Goal: Subscribe to service/newsletter

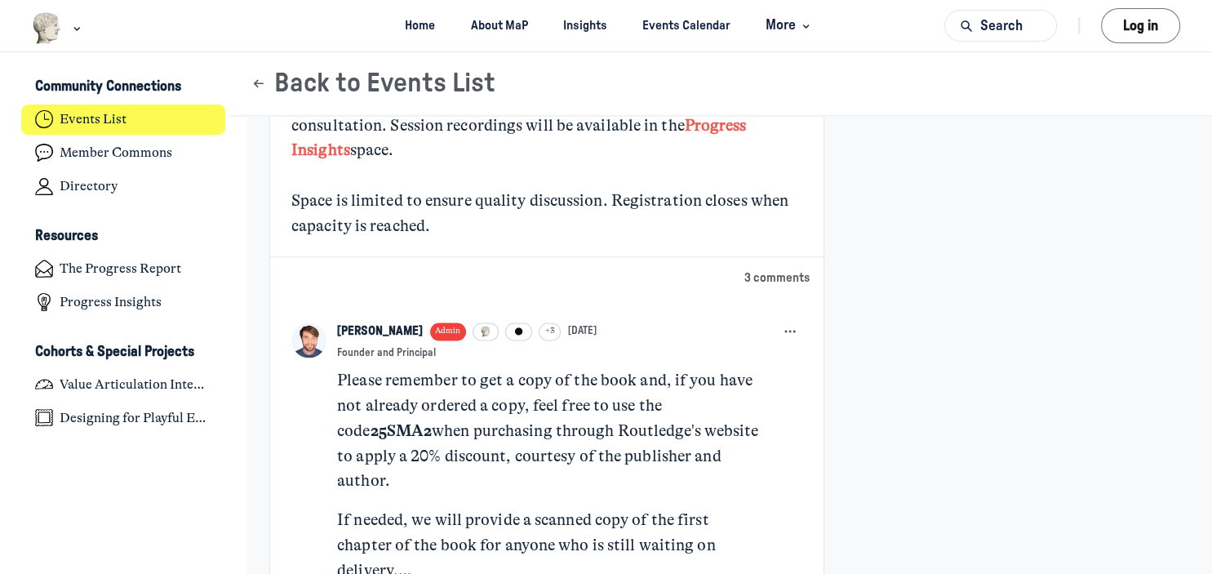
scroll to position [2549, 0]
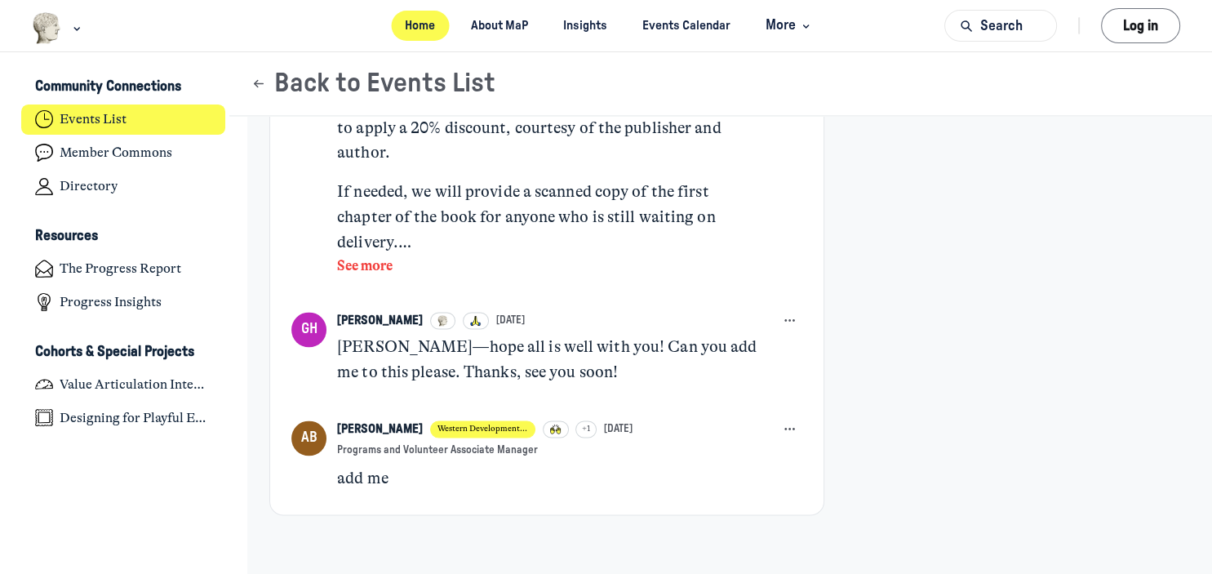
click at [408, 21] on link "Home" at bounding box center [420, 26] width 59 height 30
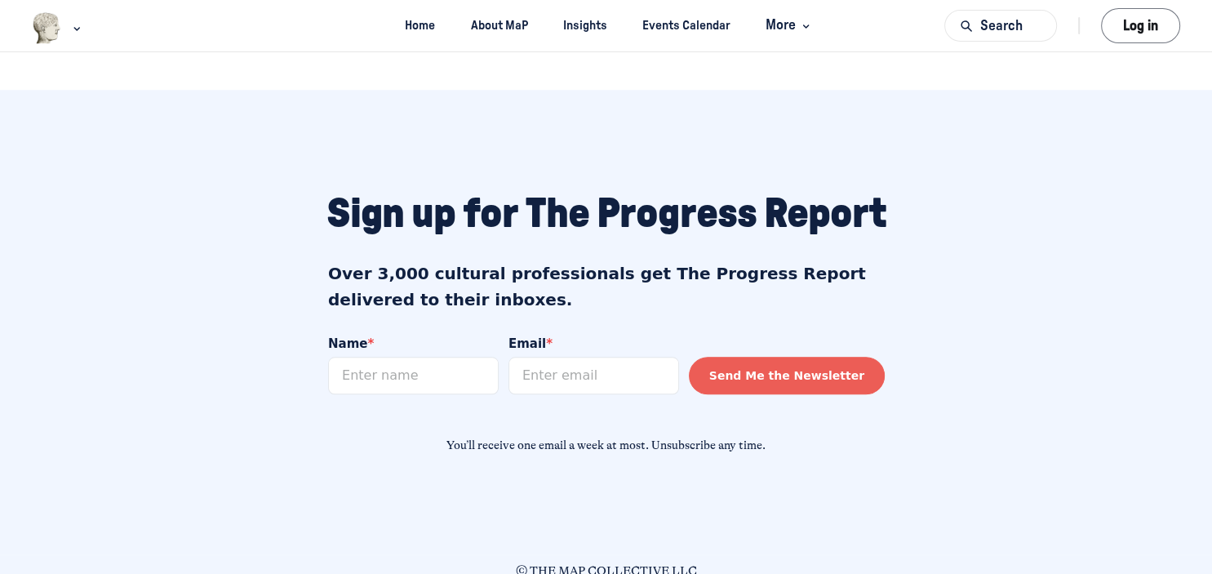
scroll to position [1432, 0]
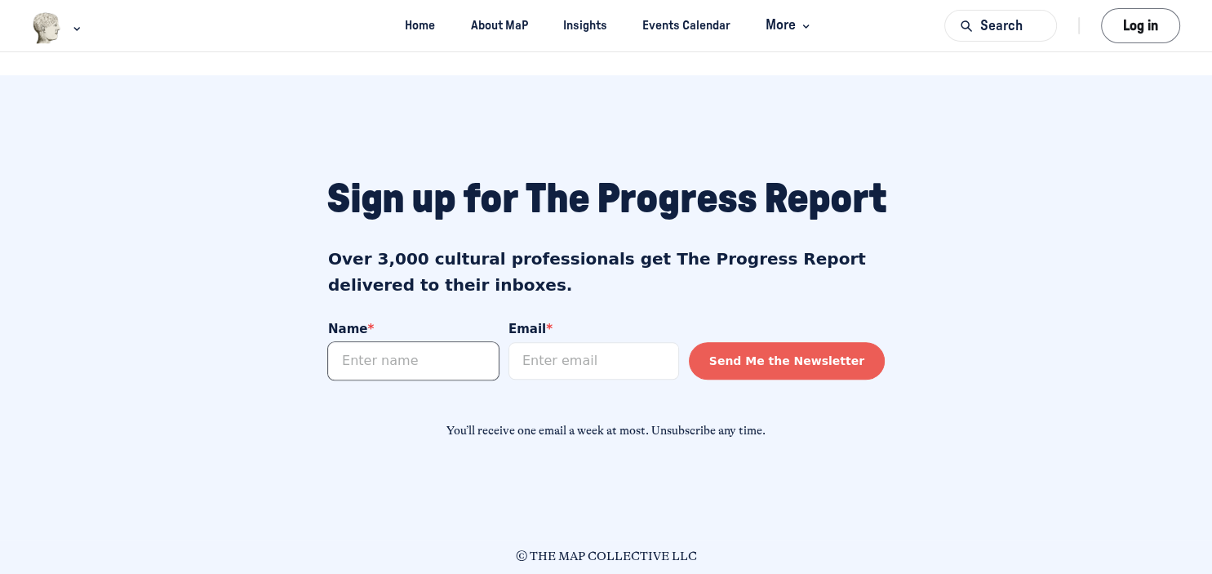
click at [449, 366] on input "Name *" at bounding box center [412, 361] width 171 height 38
type input "Joanna Marsh"
type input "j-marsh@nga.gov"
click at [766, 369] on button "Send Me the Newsletter" at bounding box center [786, 361] width 196 height 38
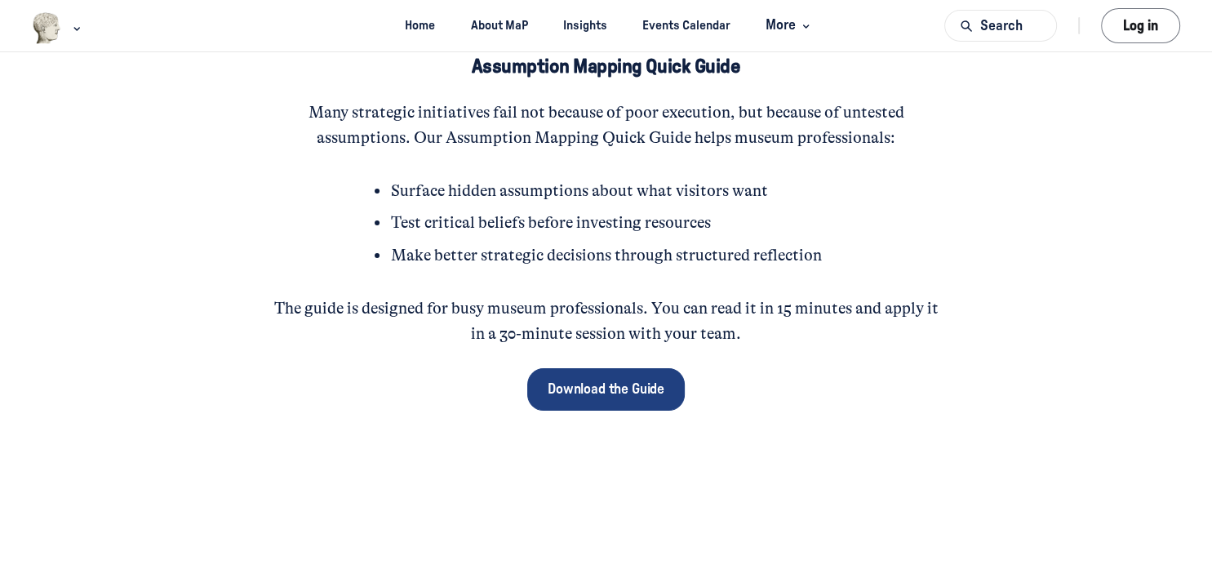
scroll to position [171, 0]
